Goal: Navigation & Orientation: Find specific page/section

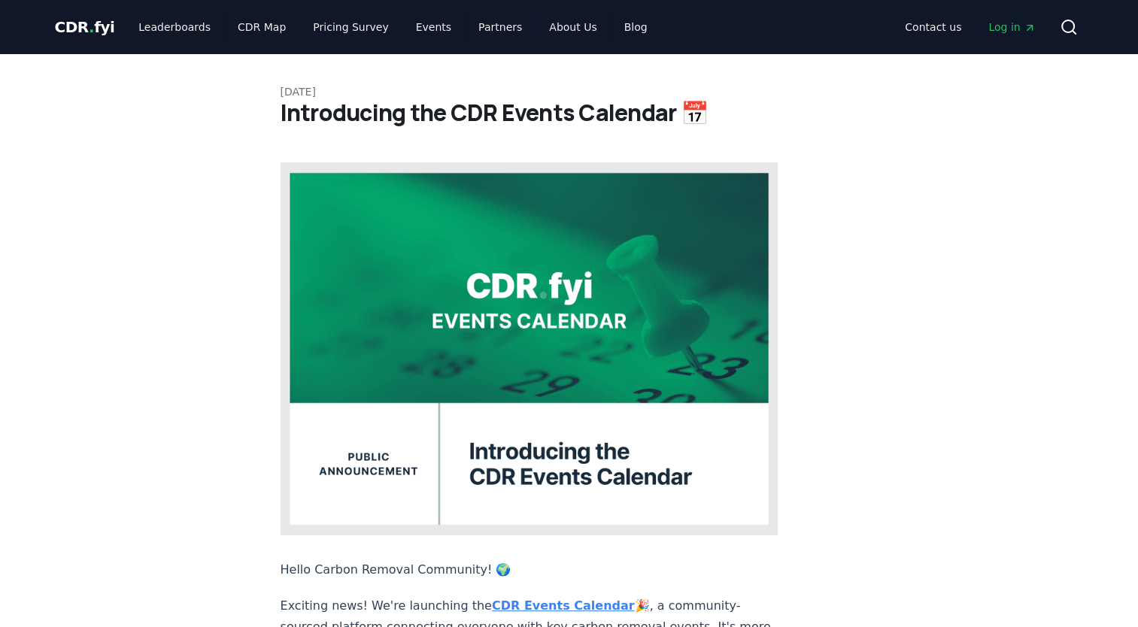
click at [532, 599] on strong "CDR Events Calendar" at bounding box center [563, 606] width 143 height 14
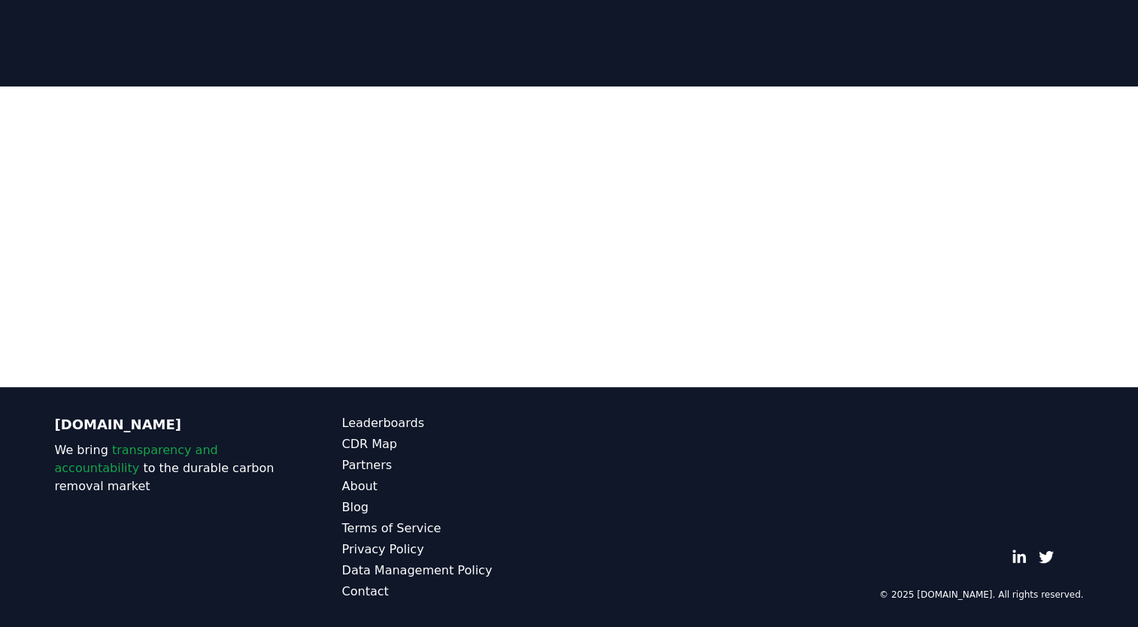
scroll to position [265, 0]
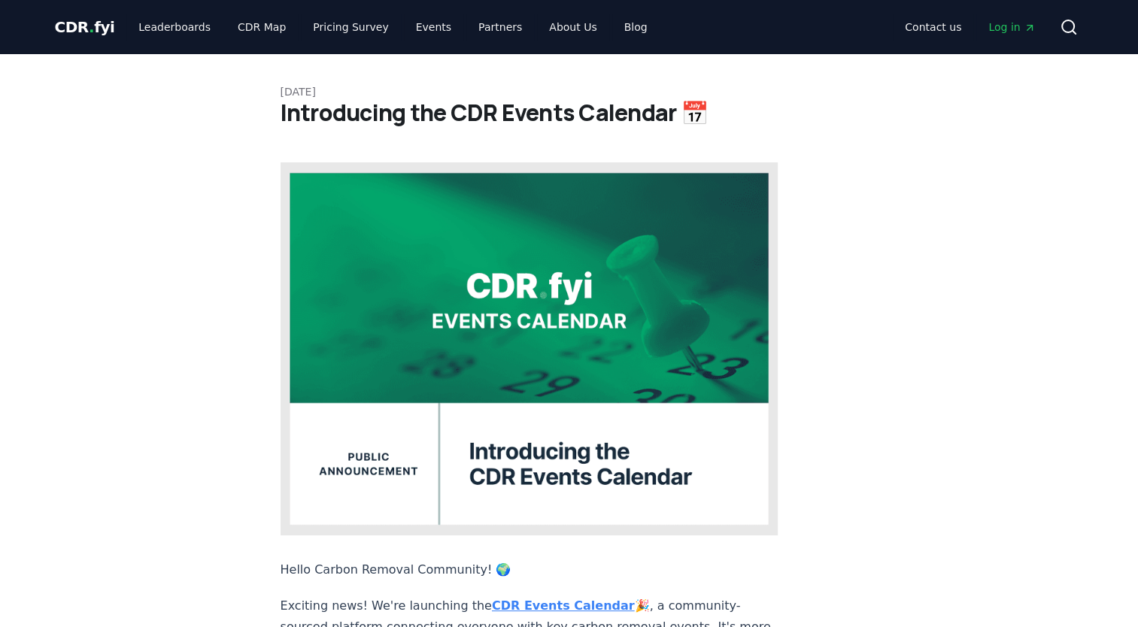
drag, startPoint x: 0, startPoint y: 0, endPoint x: 496, endPoint y: 553, distance: 742.3
click at [496, 599] on strong "CDR Events Calendar" at bounding box center [563, 606] width 143 height 14
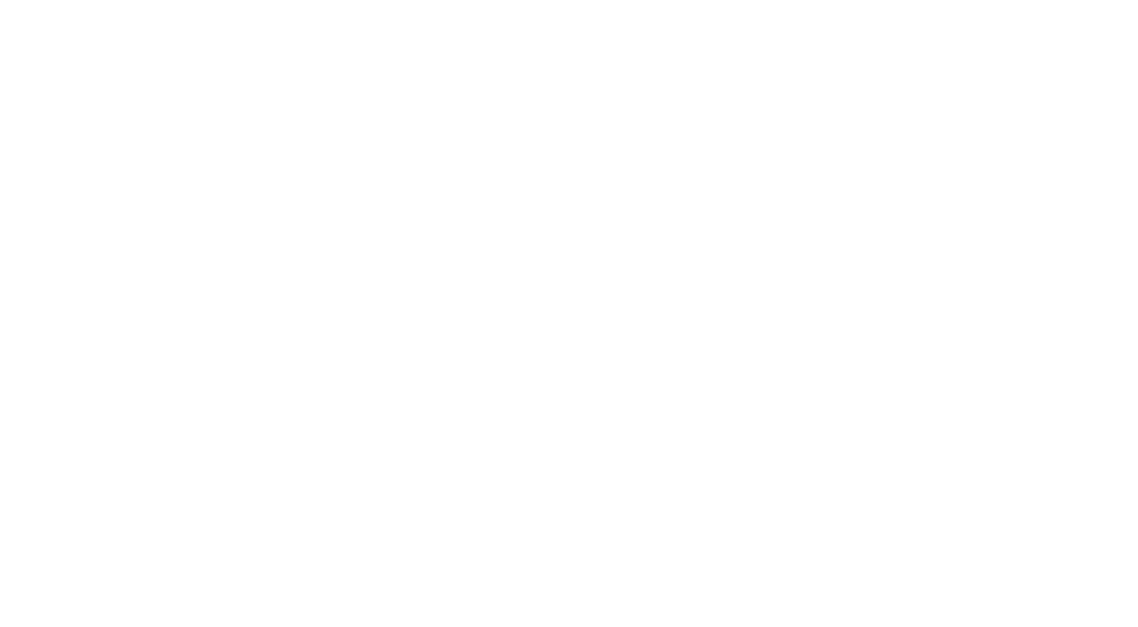
scroll to position [1429, 0]
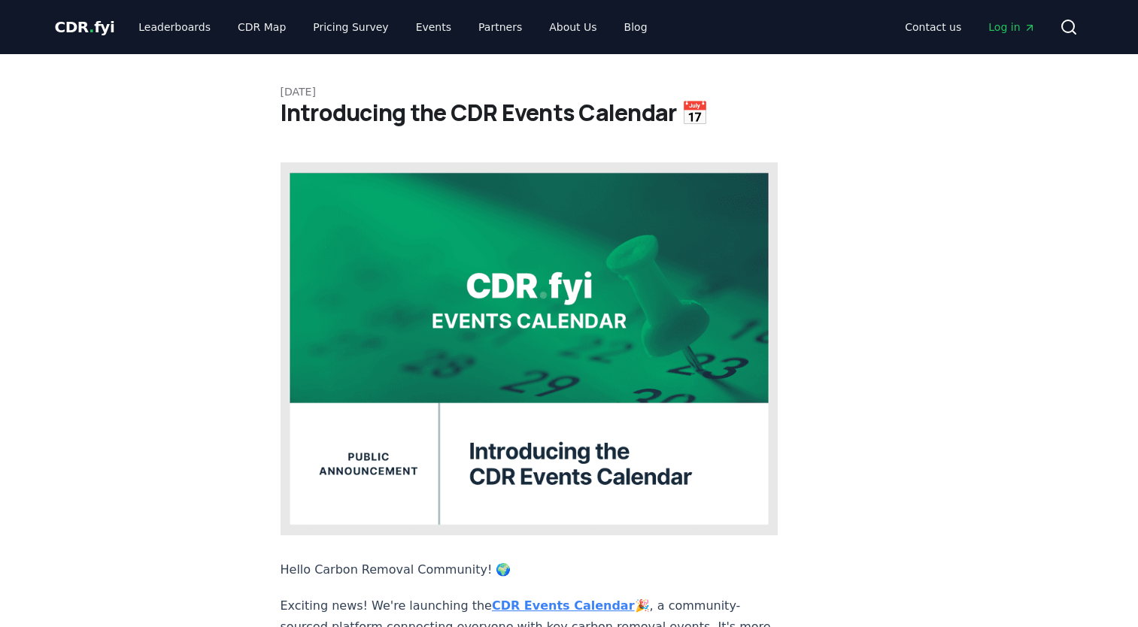
scroll to position [301, 0]
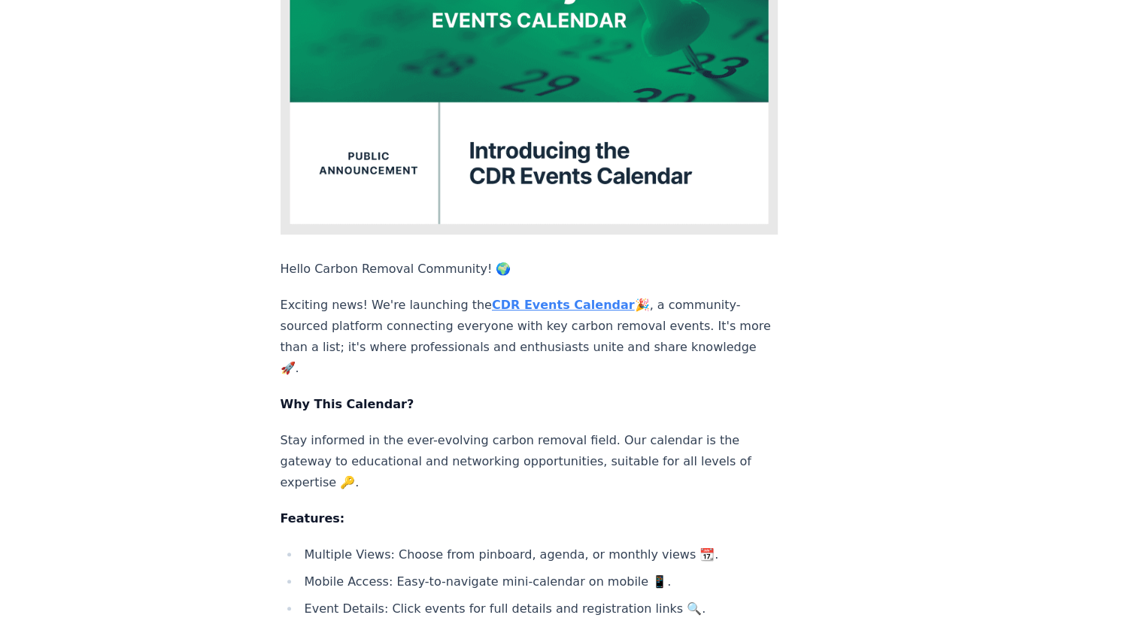
click at [492, 298] on strong "CDR Events Calendar" at bounding box center [563, 305] width 143 height 14
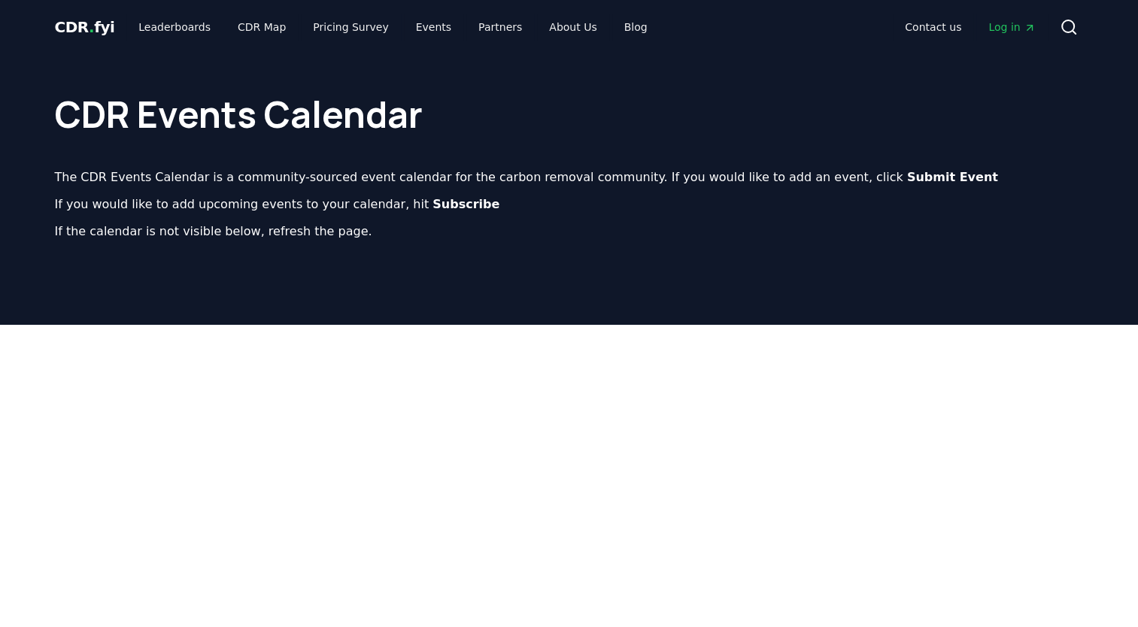
click at [403, 307] on header "CDR Events Calendar The CDR Events Calendar is a community-sourced event calend…" at bounding box center [569, 189] width 1138 height 271
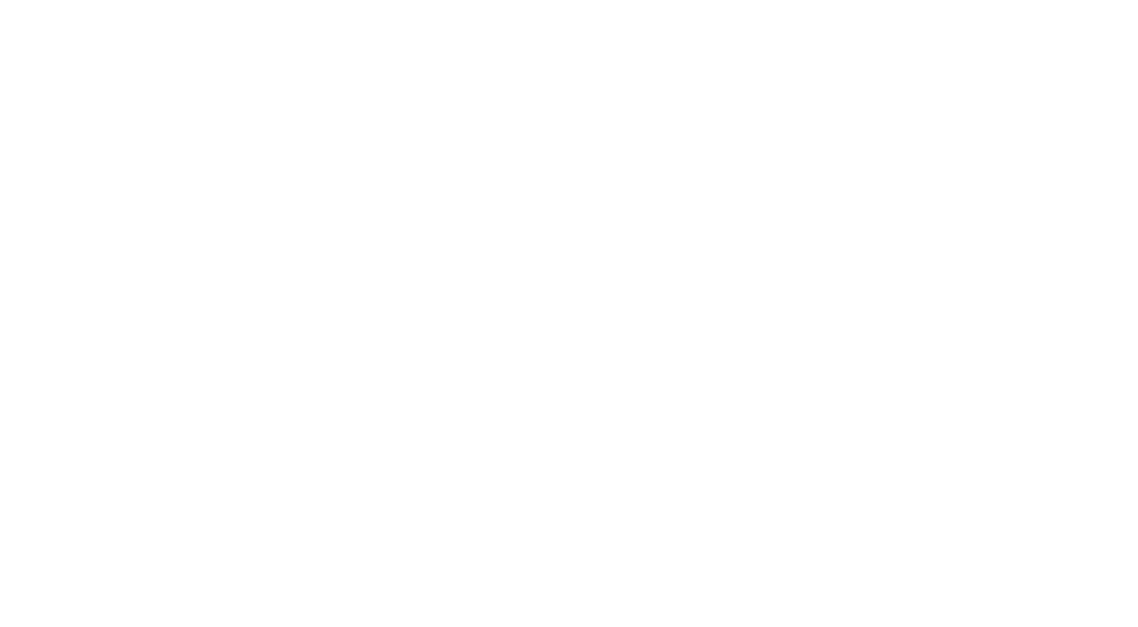
scroll to position [677, 0]
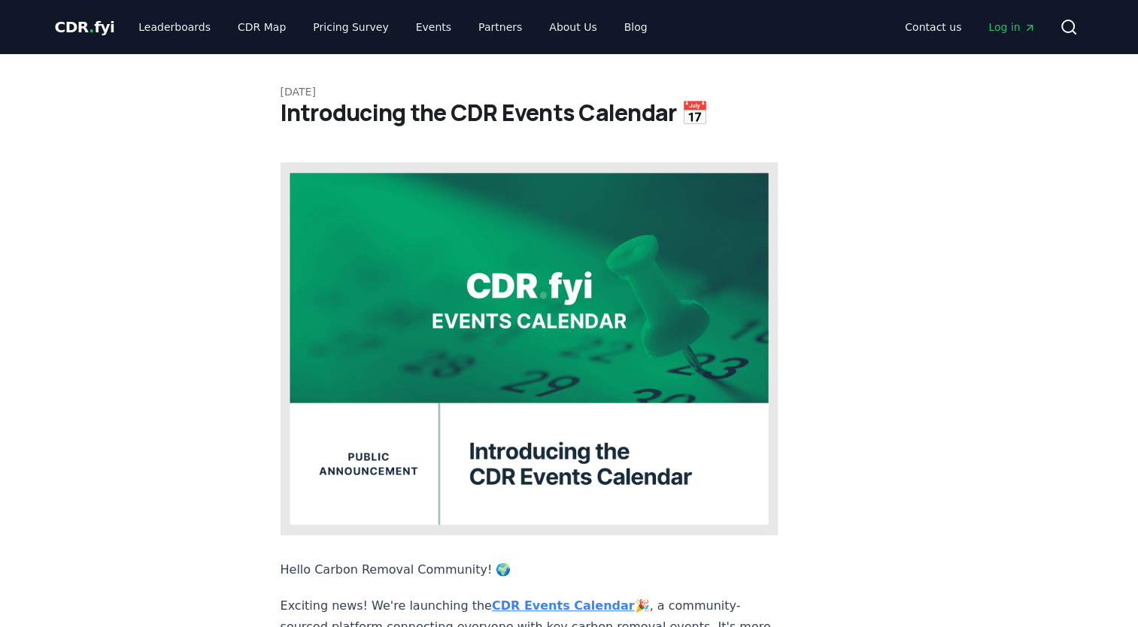
click at [526, 599] on strong "CDR Events Calendar" at bounding box center [563, 606] width 143 height 14
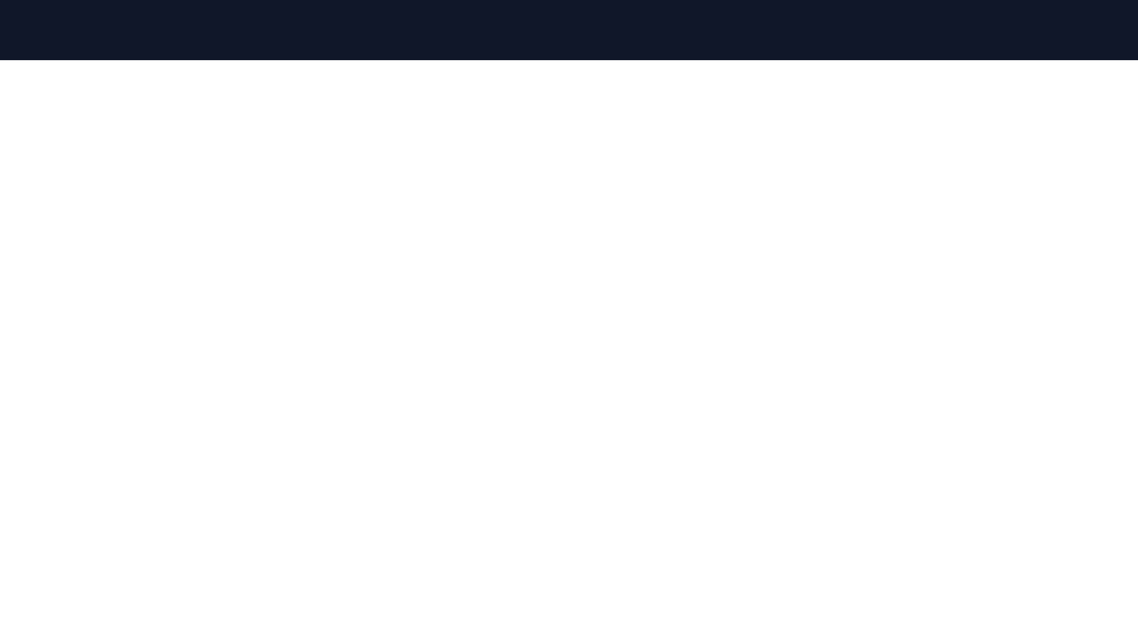
scroll to position [340, 0]
